Goal: Find specific page/section

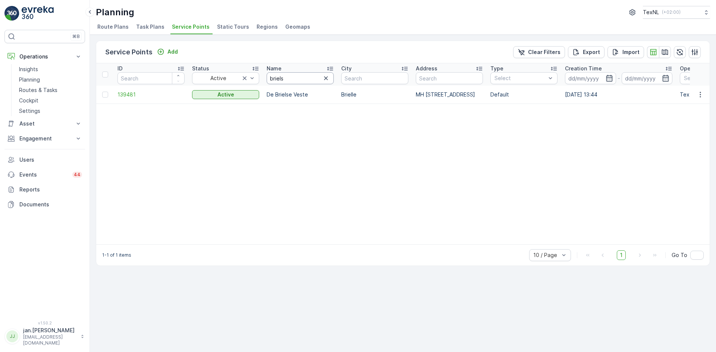
drag, startPoint x: 293, startPoint y: 78, endPoint x: 226, endPoint y: 85, distance: 67.5
type input "[PERSON_NAME]"
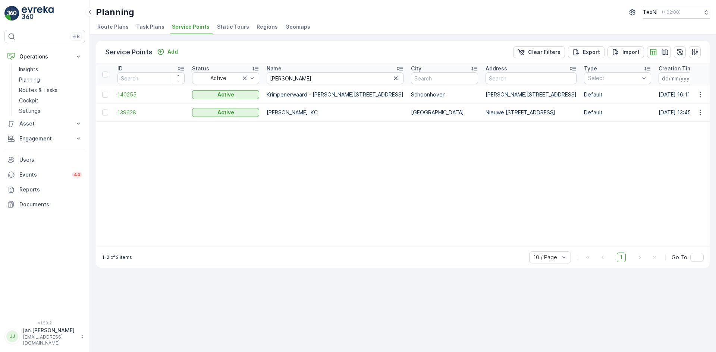
click at [123, 92] on span "140255" at bounding box center [150, 94] width 67 height 7
